Goal: Check status: Check status

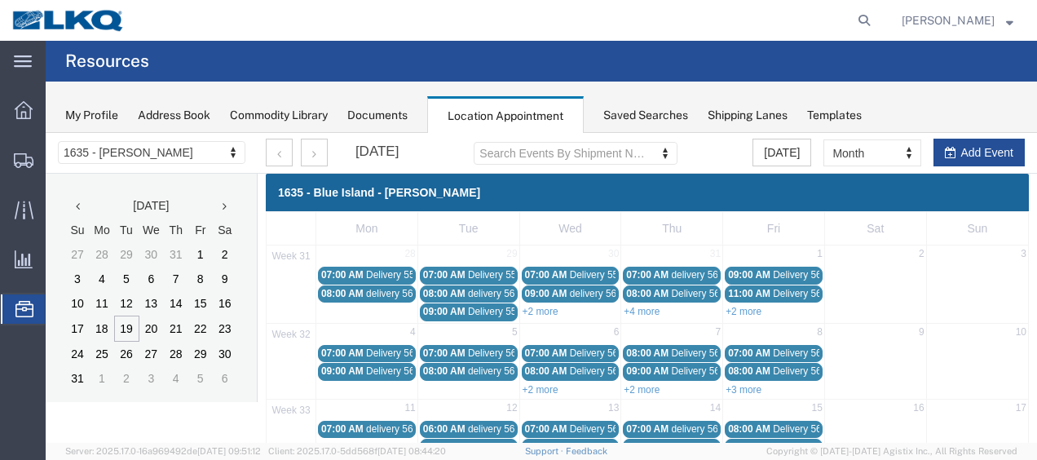
scroll to position [245, 0]
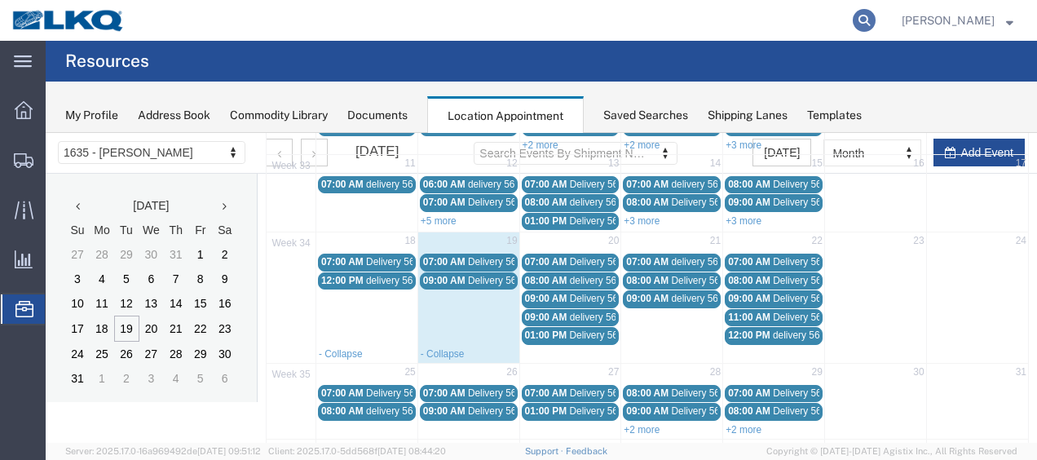
click at [871, 18] on icon at bounding box center [864, 20] width 23 height 23
click at [785, 22] on input "search" at bounding box center [605, 20] width 496 height 39
type input "56442001"
click at [876, 23] on icon at bounding box center [864, 20] width 23 height 23
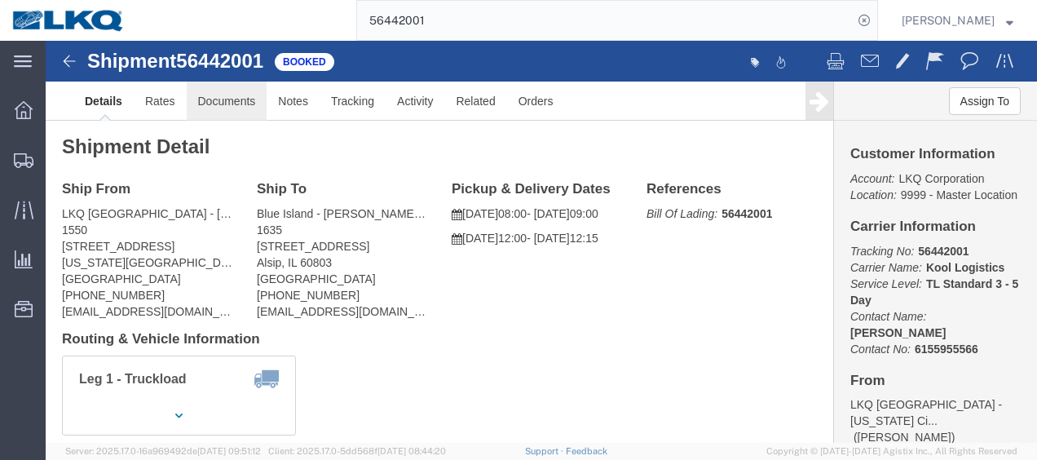
click link "Documents"
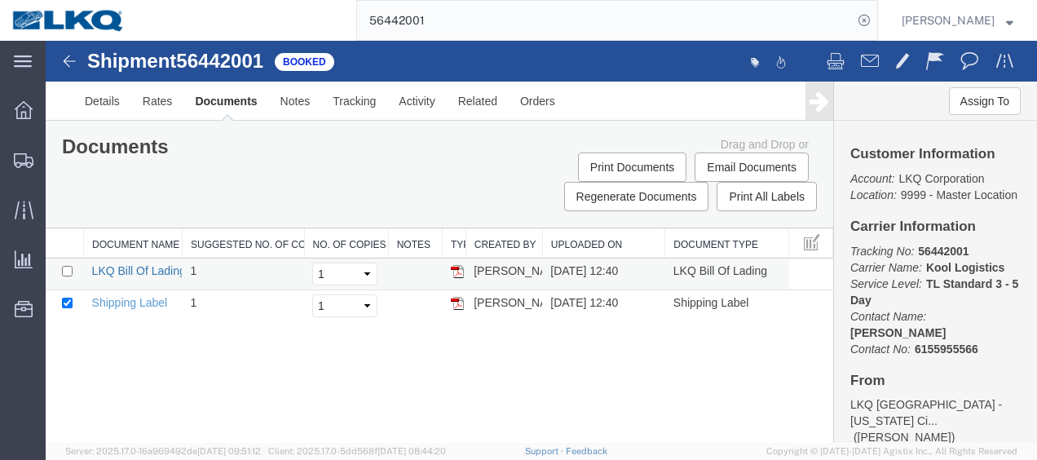
click at [124, 267] on link "LKQ Bill Of Lading" at bounding box center [139, 270] width 94 height 13
click at [1006, 17] on strong "button" at bounding box center [1009, 20] width 7 height 6
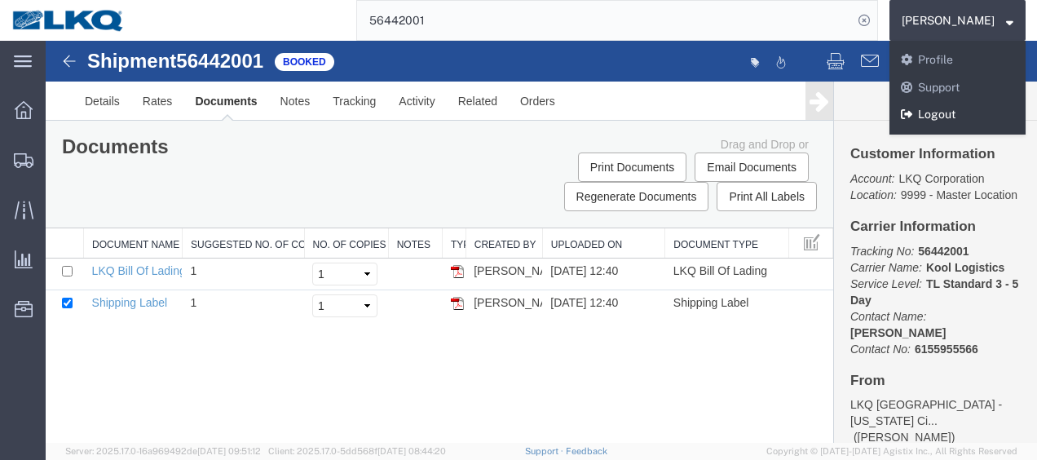
click at [947, 113] on link "Logout" at bounding box center [958, 115] width 136 height 28
